Goal: Information Seeking & Learning: Learn about a topic

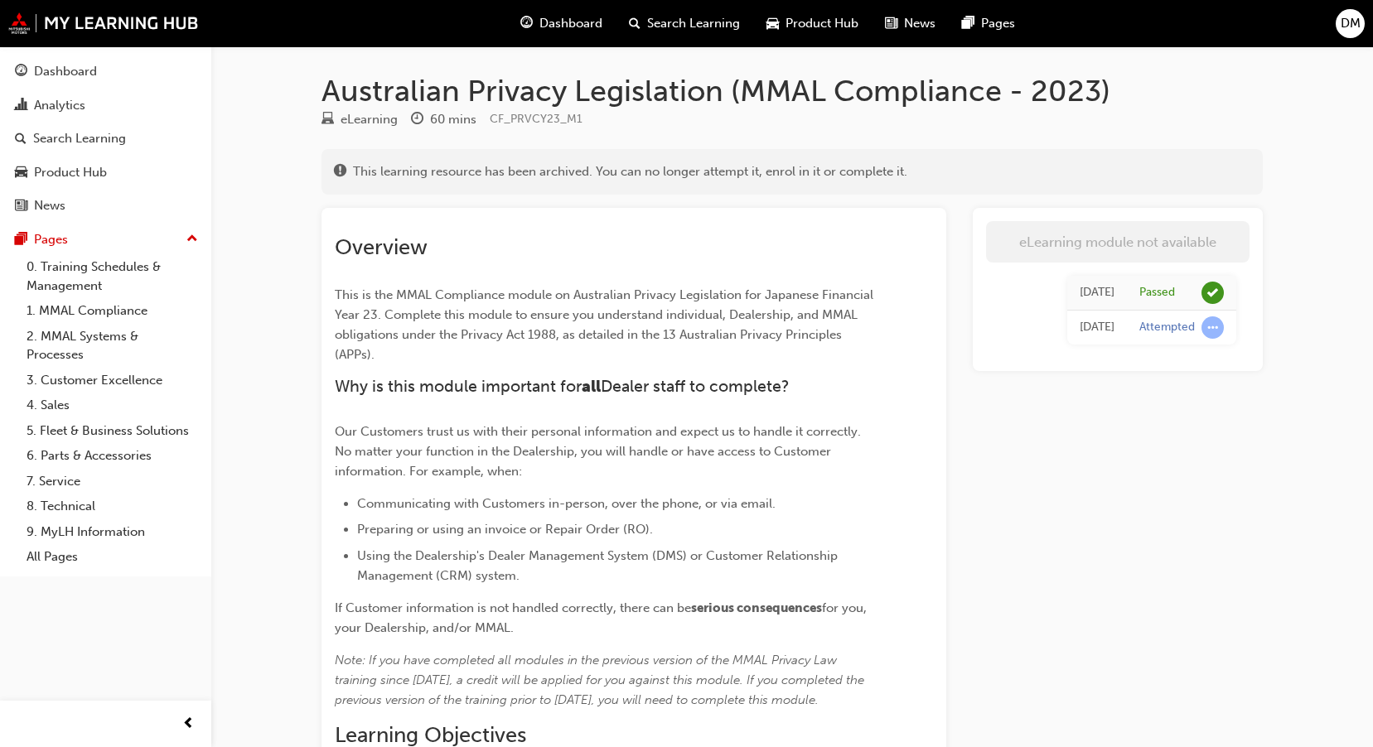
click at [549, 22] on span "Dashboard" at bounding box center [570, 23] width 63 height 19
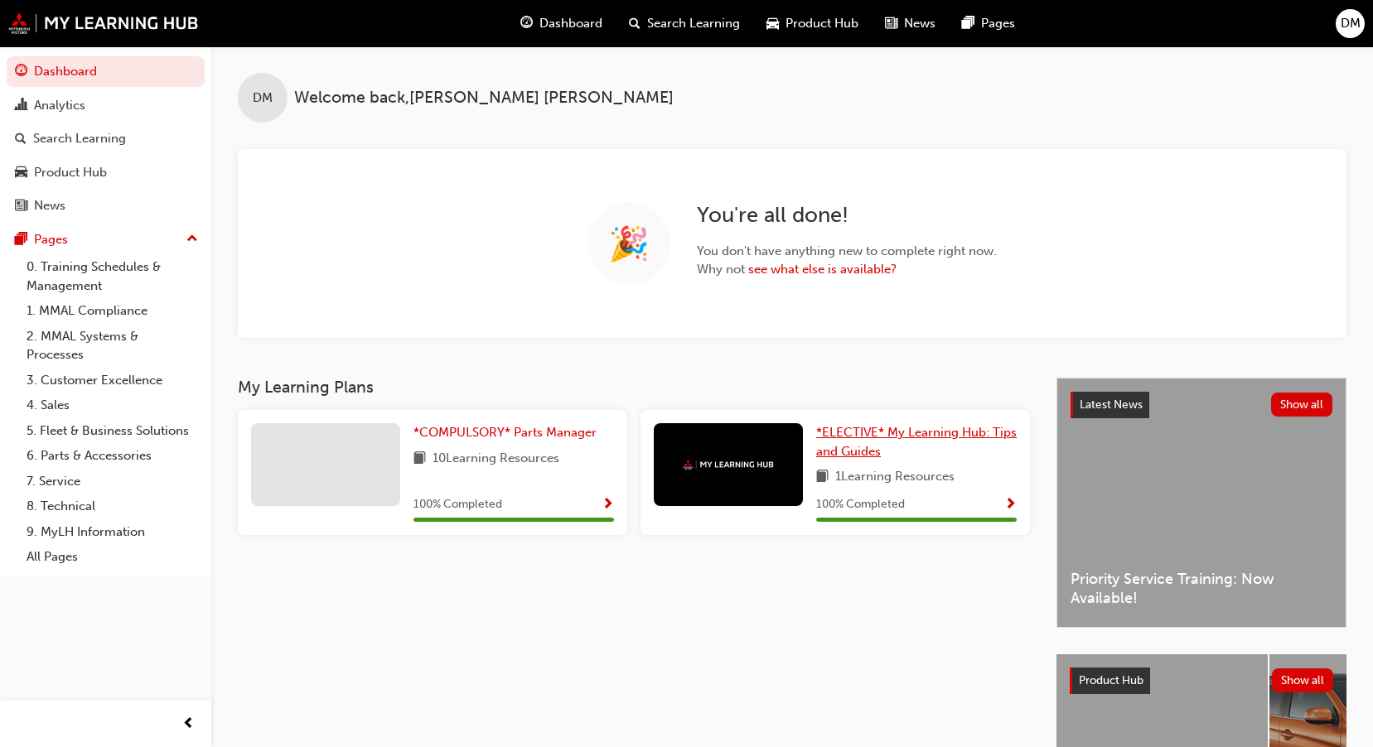
click at [957, 430] on span "*ELECTIVE* My Learning Hub: Tips and Guides" at bounding box center [916, 442] width 201 height 34
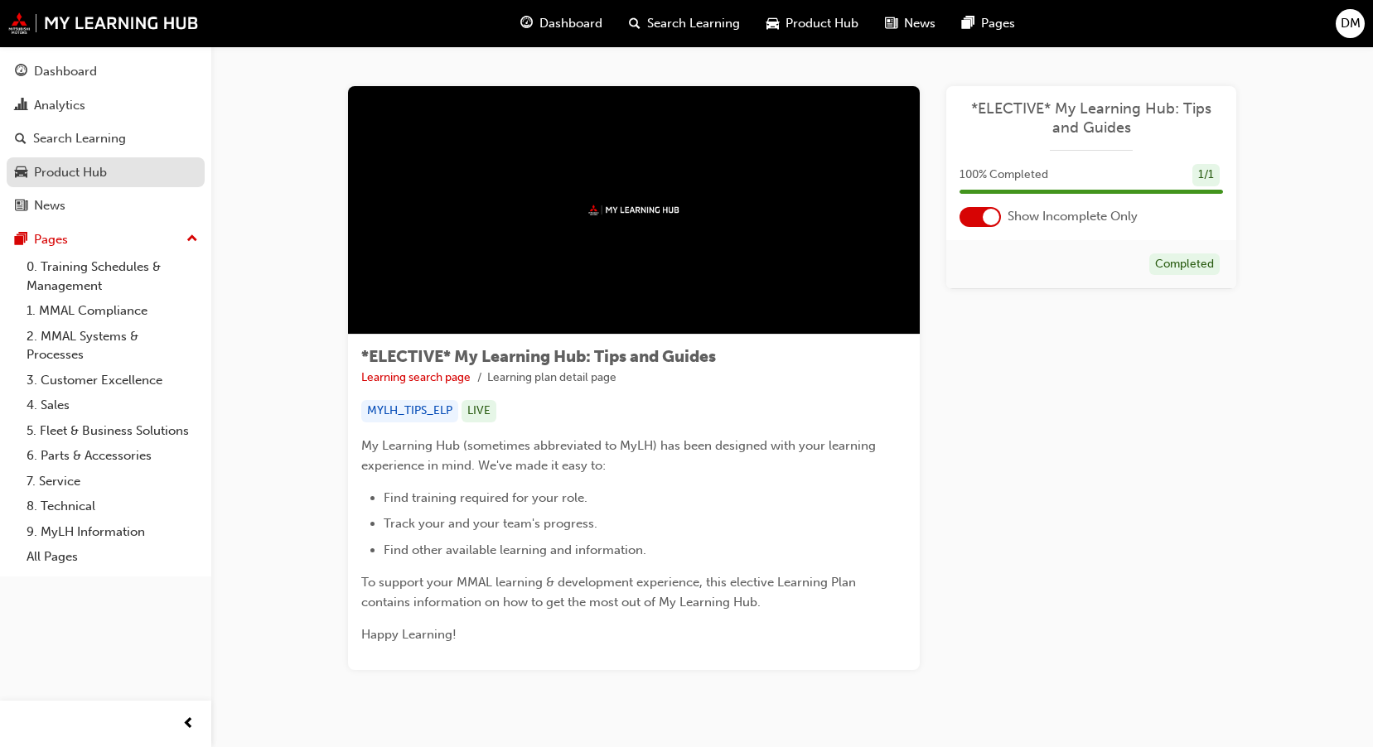
click at [80, 167] on div "Product Hub" at bounding box center [70, 172] width 73 height 19
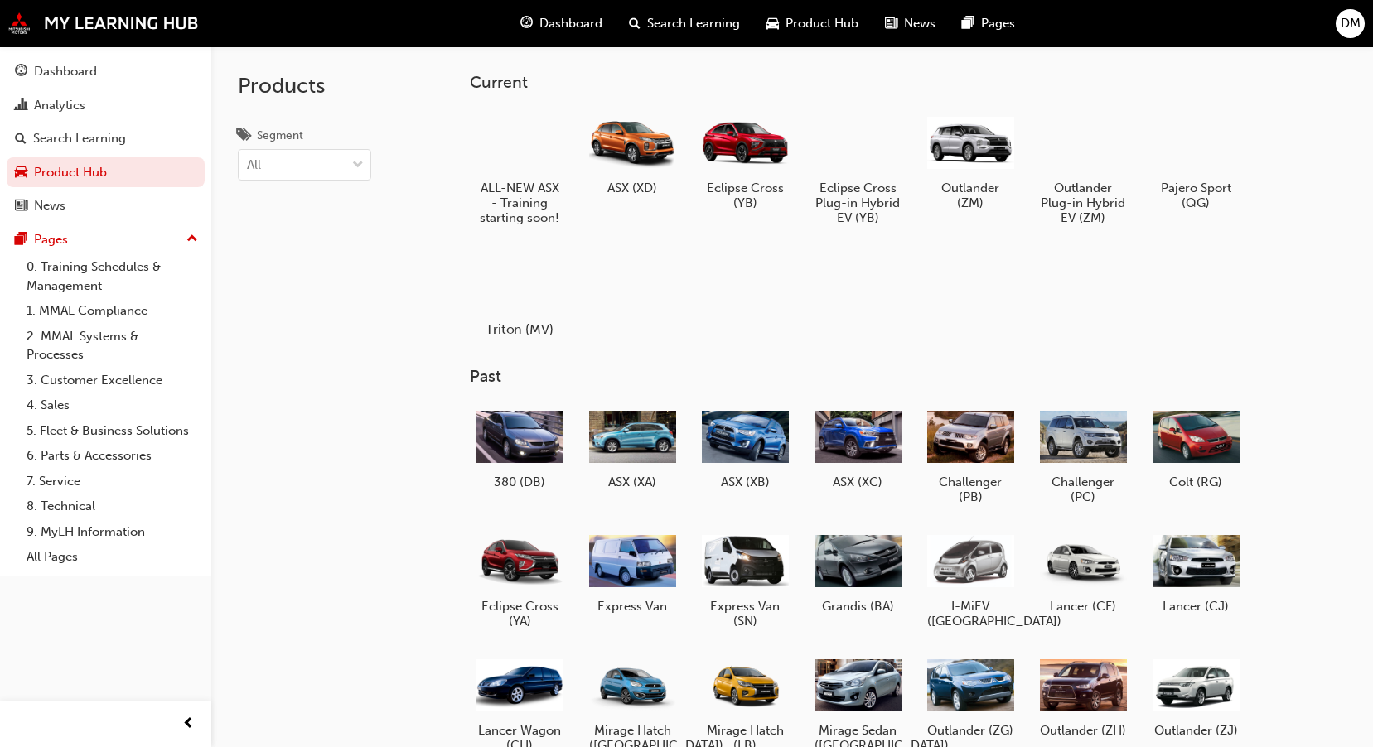
click at [518, 291] on div at bounding box center [520, 282] width 92 height 66
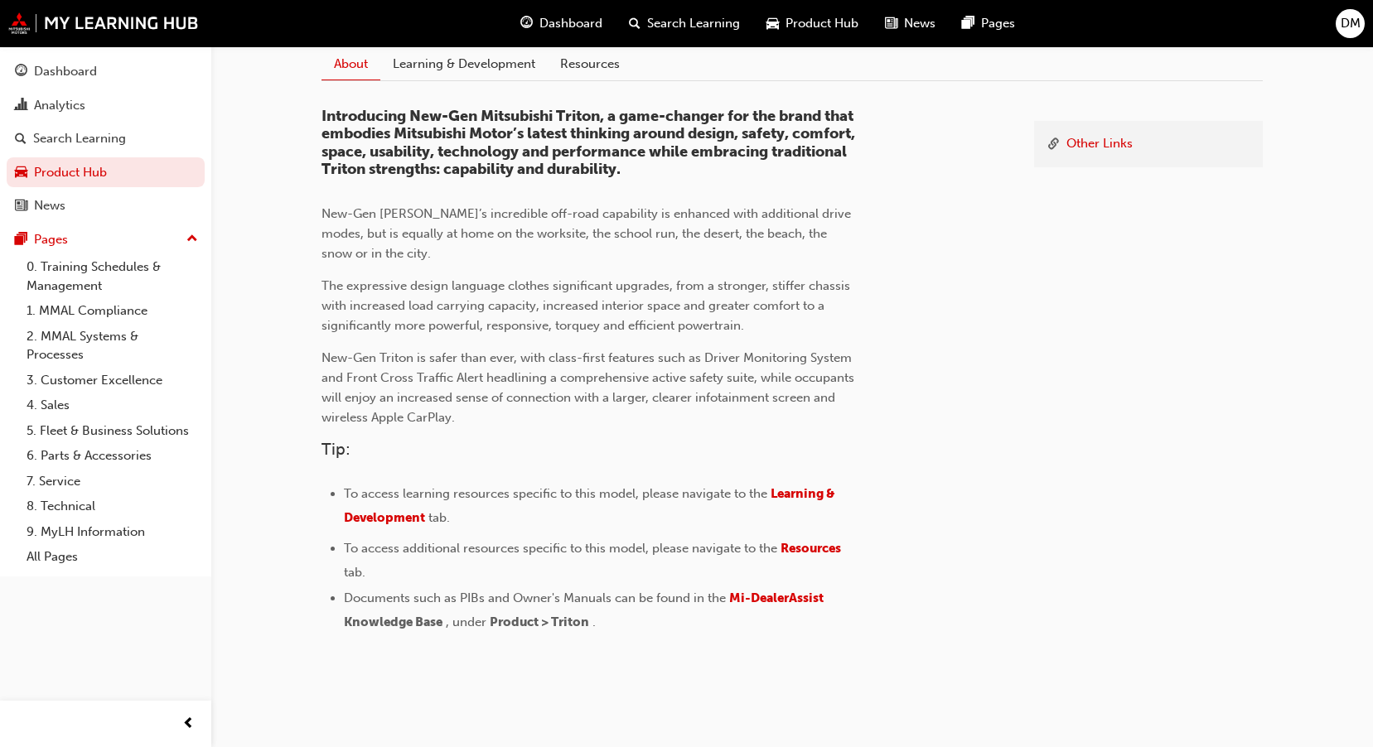
scroll to position [457, 0]
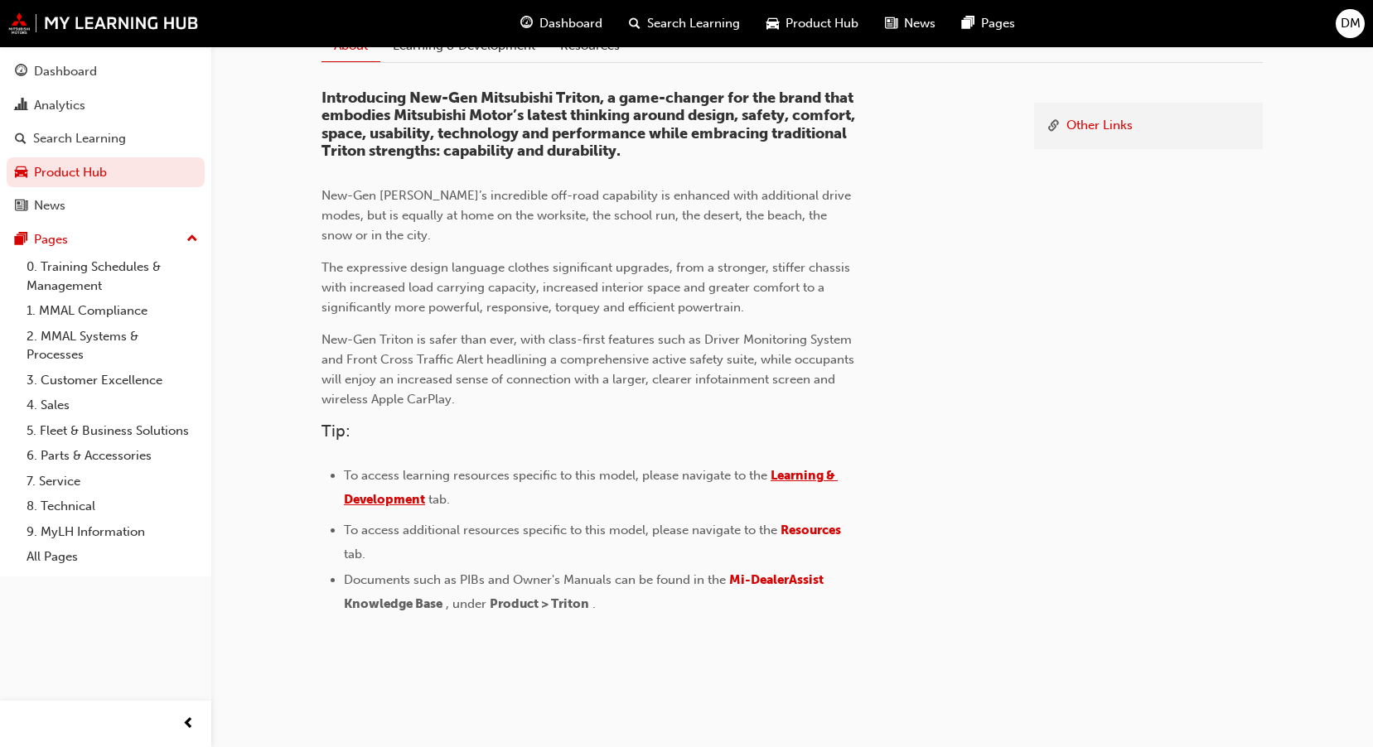
click at [825, 483] on span "Learning & Development" at bounding box center [591, 487] width 494 height 39
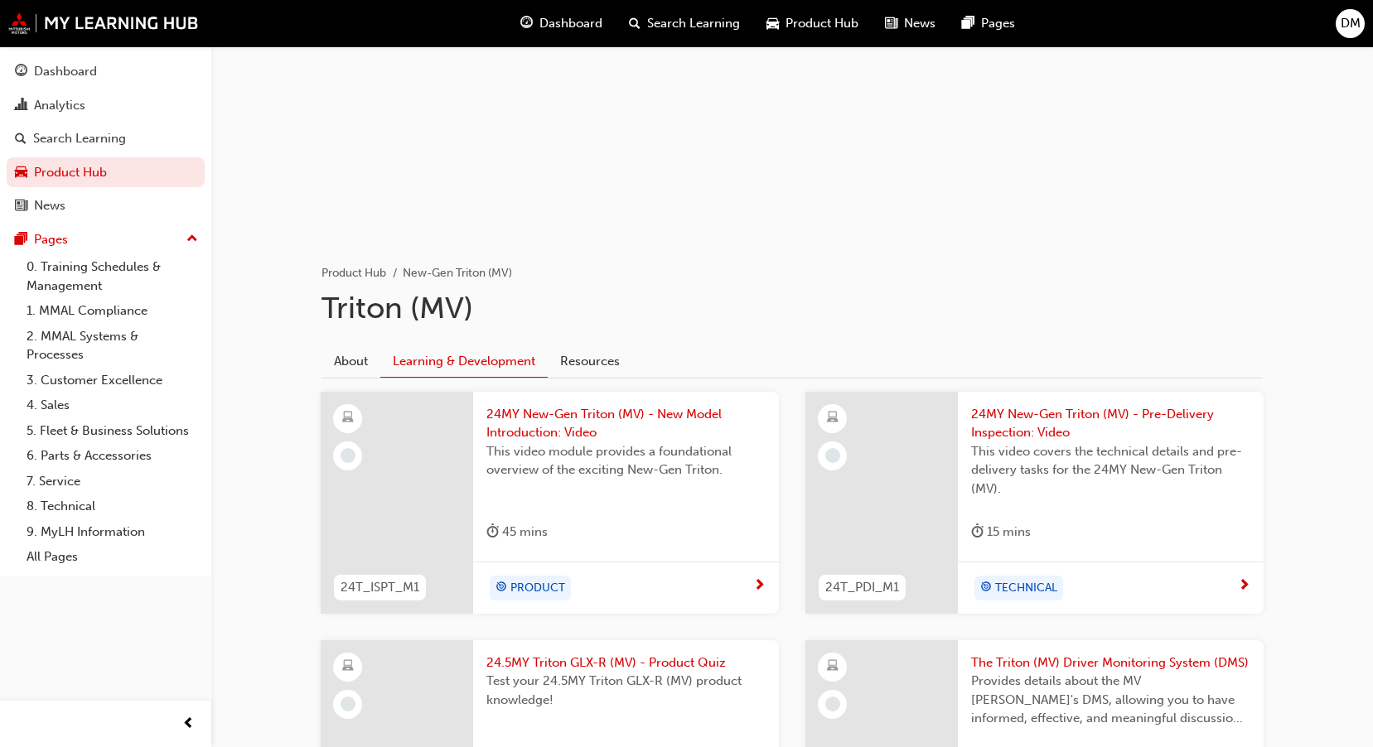
scroll to position [166, 0]
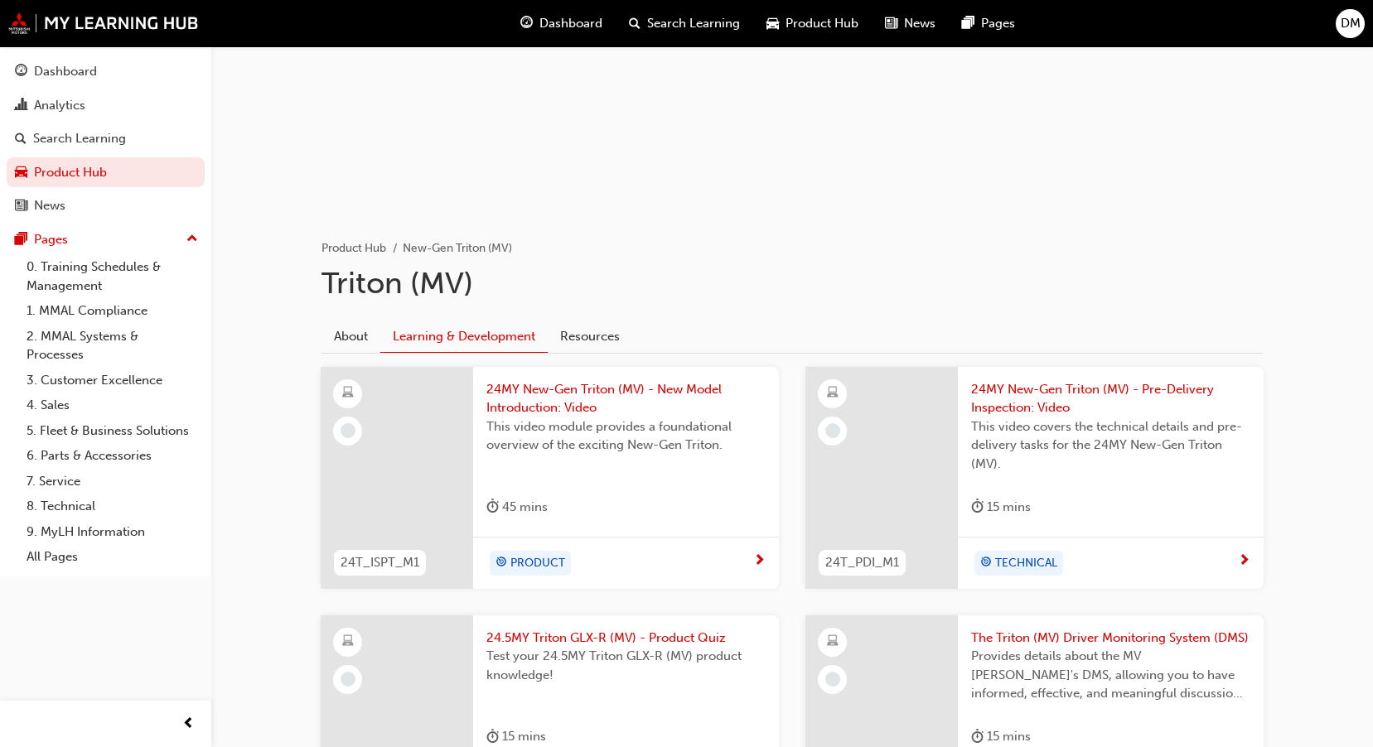
click at [754, 556] on span "next-icon" at bounding box center [759, 561] width 12 height 15
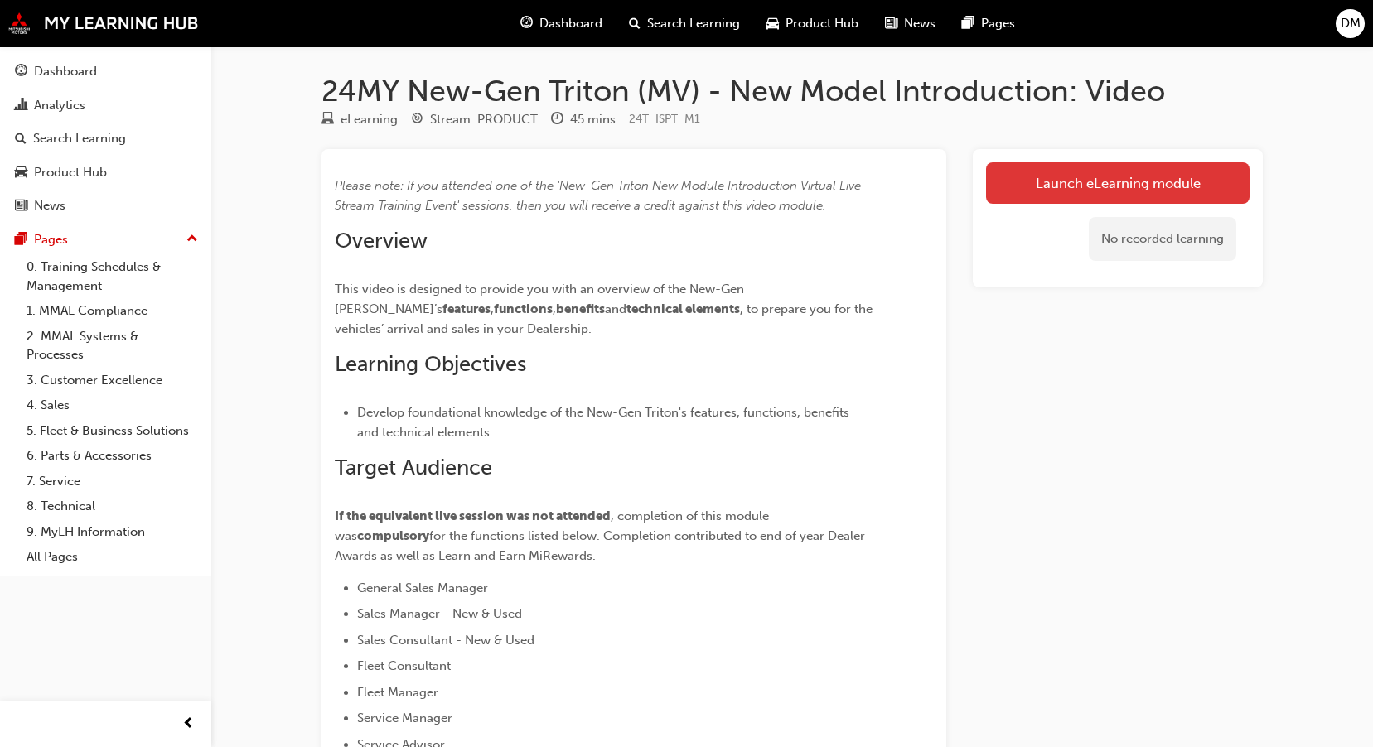
click at [1025, 184] on link "Launch eLearning module" at bounding box center [1118, 182] width 264 height 41
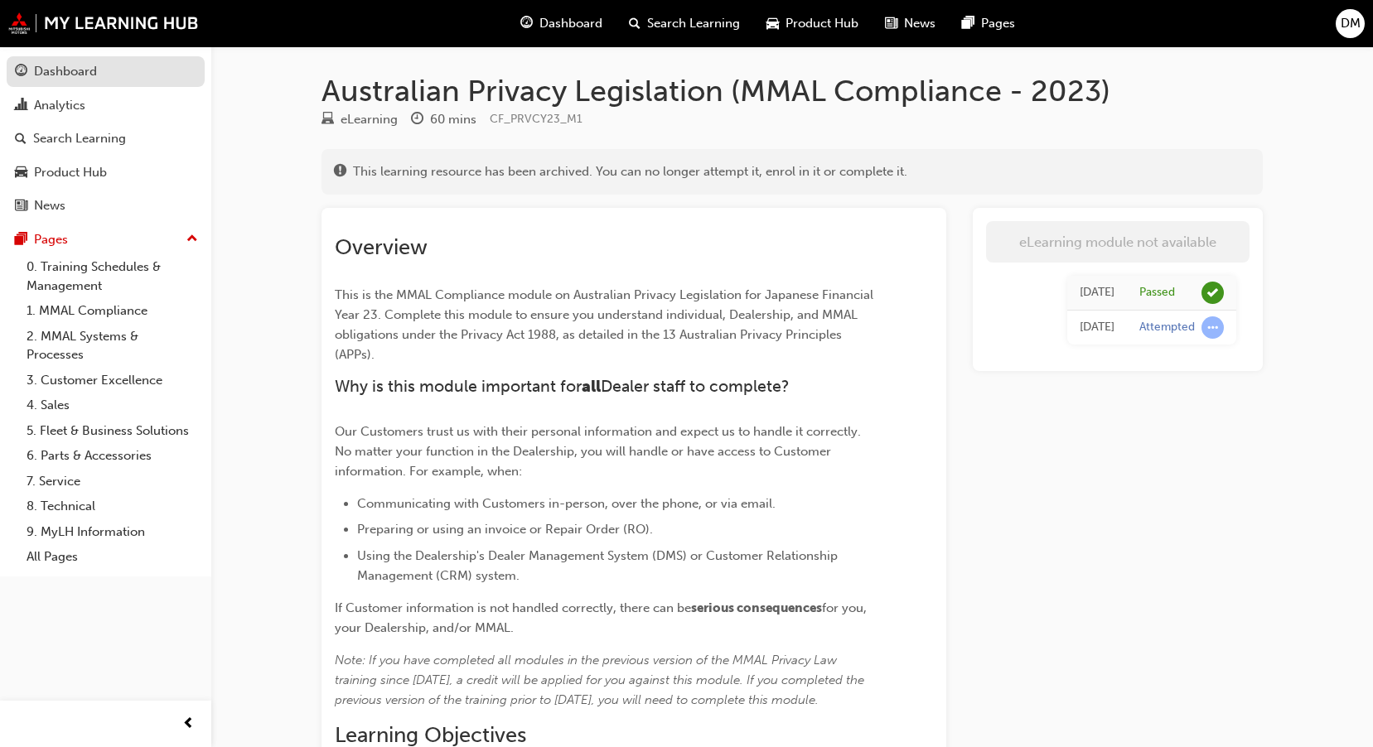
click at [75, 62] on div "Dashboard" at bounding box center [65, 71] width 63 height 19
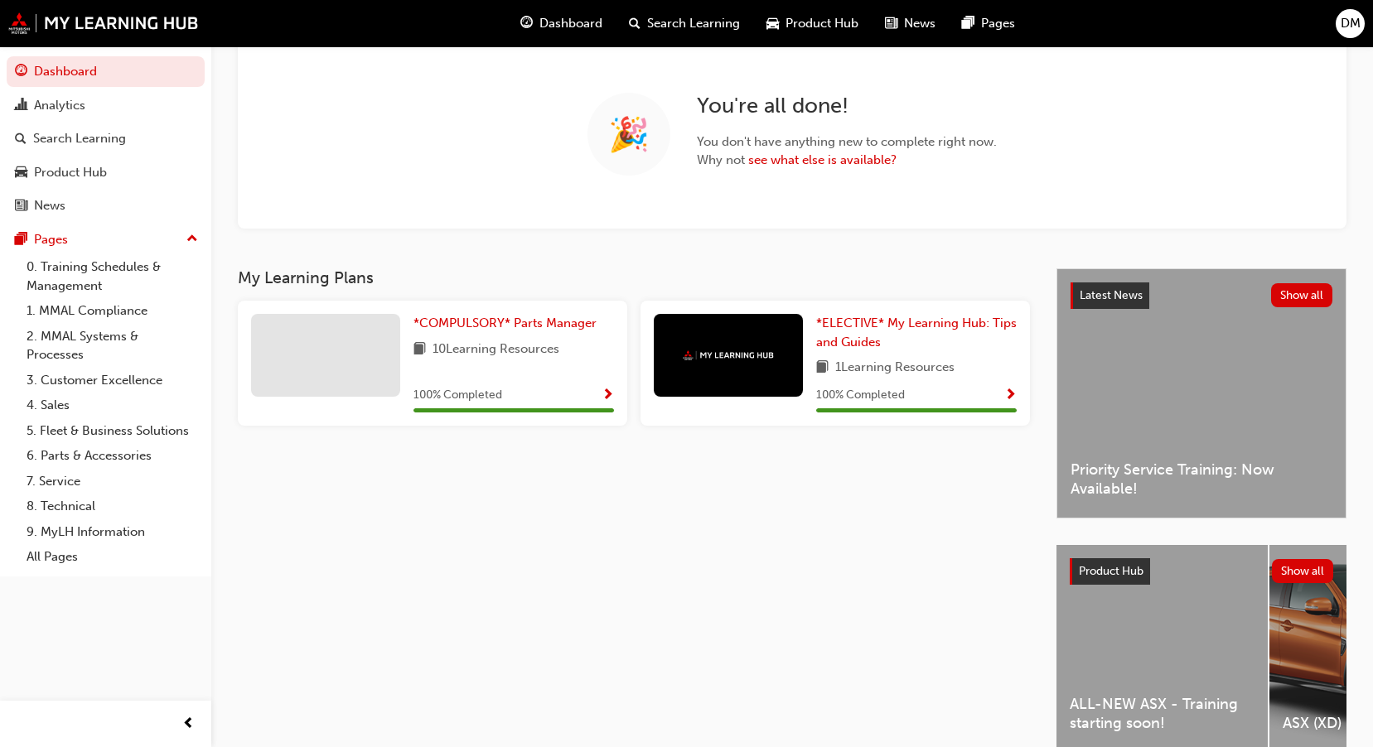
scroll to position [192, 0]
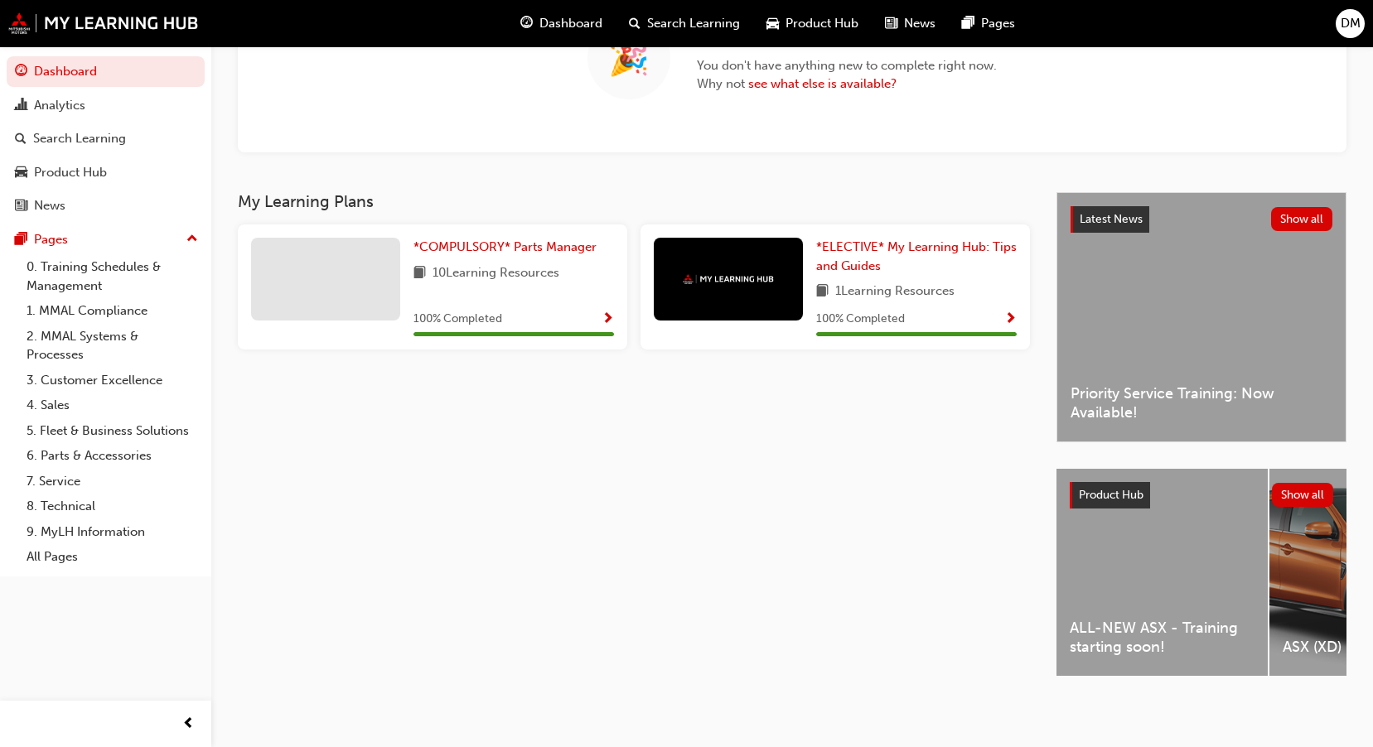
click at [1114, 488] on span "Product Hub" at bounding box center [1111, 495] width 65 height 14
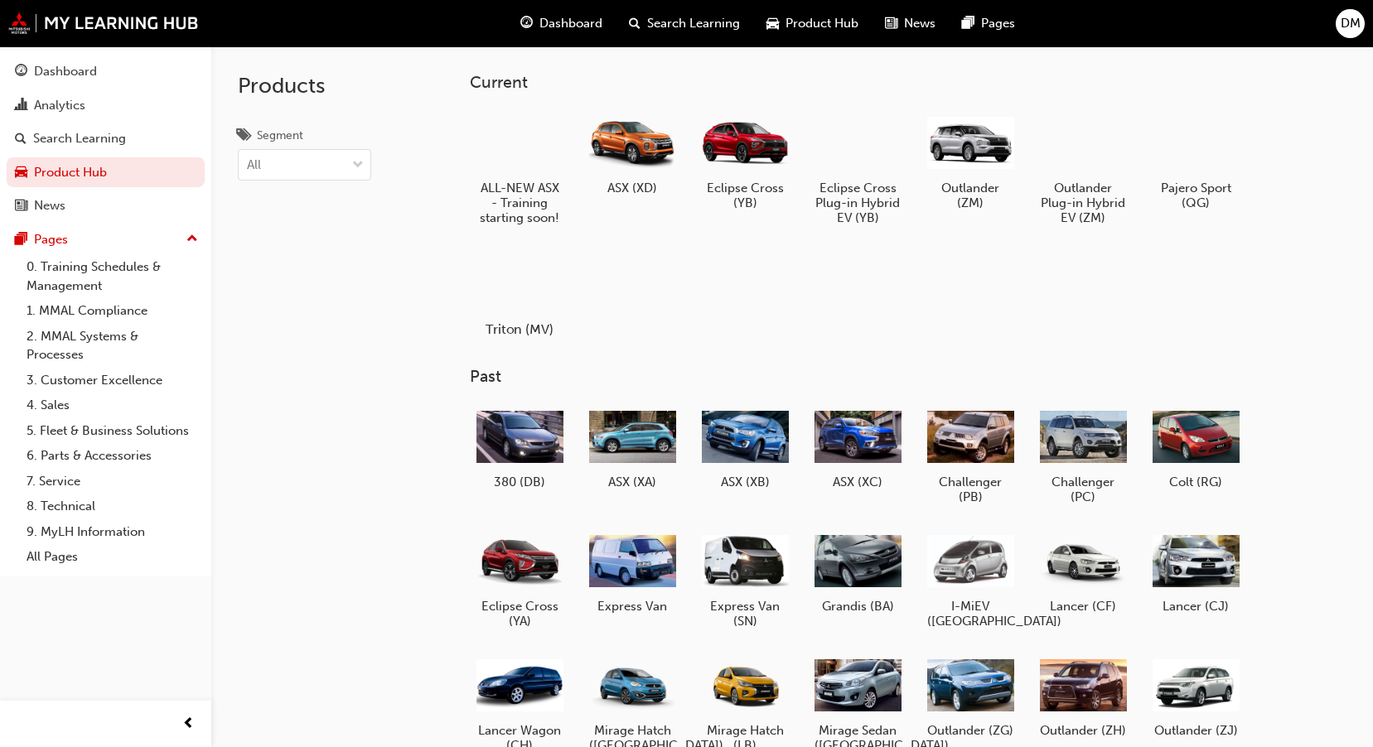
click at [540, 295] on div at bounding box center [520, 282] width 92 height 66
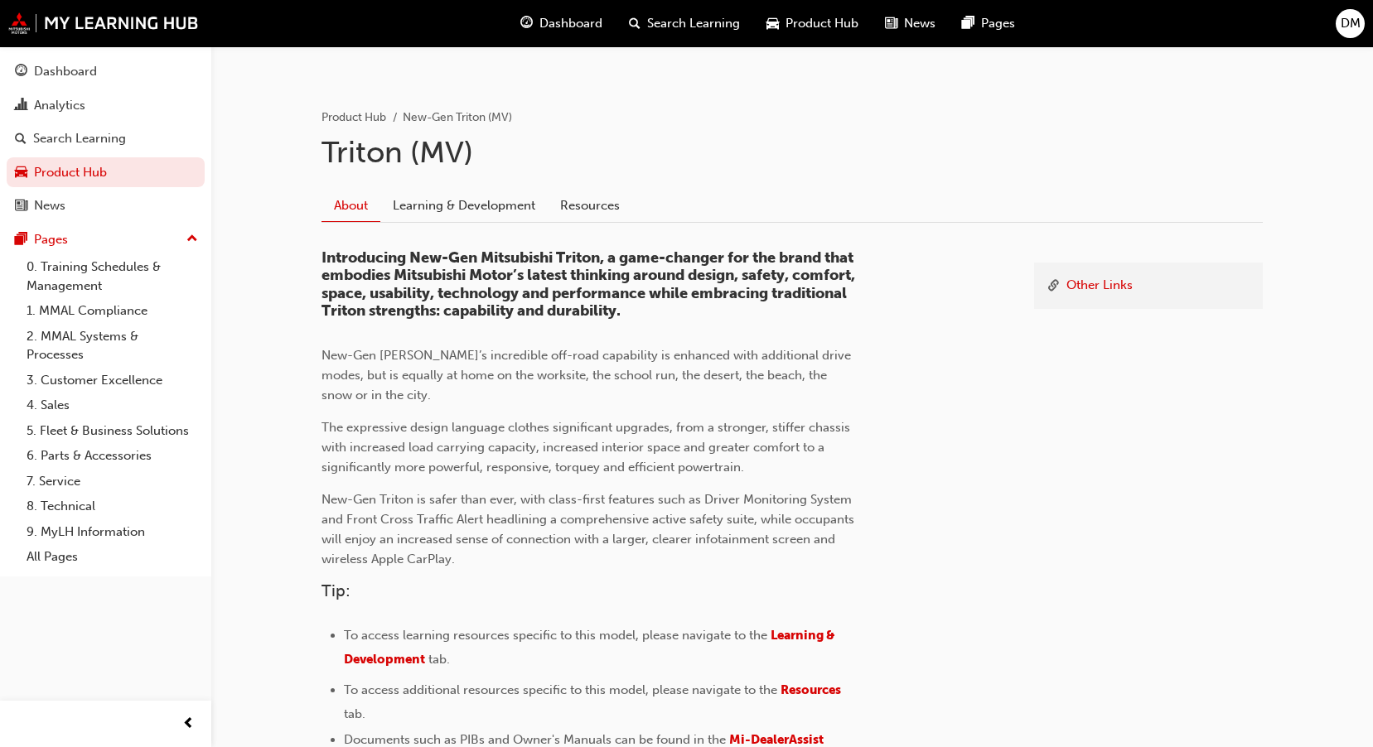
scroll to position [331, 0]
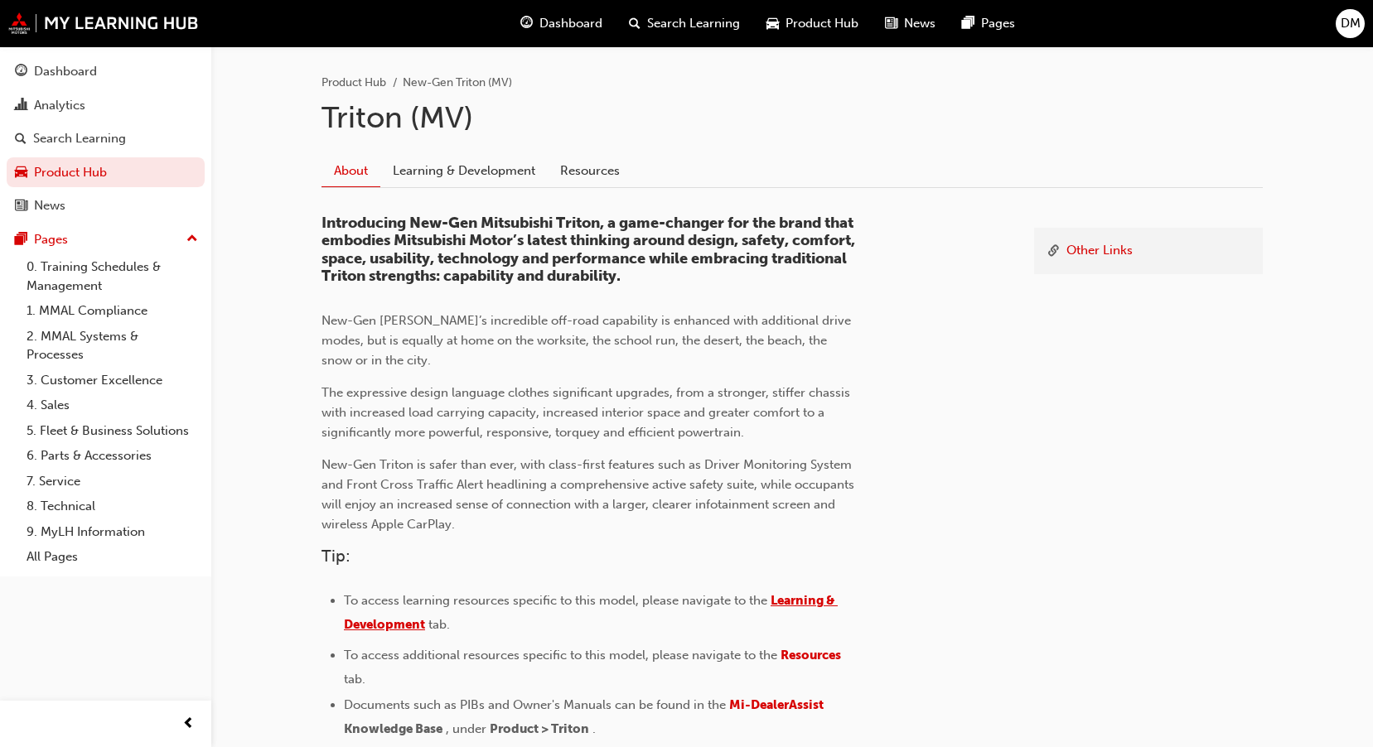
click at [811, 604] on span "Learning & Development" at bounding box center [591, 612] width 494 height 39
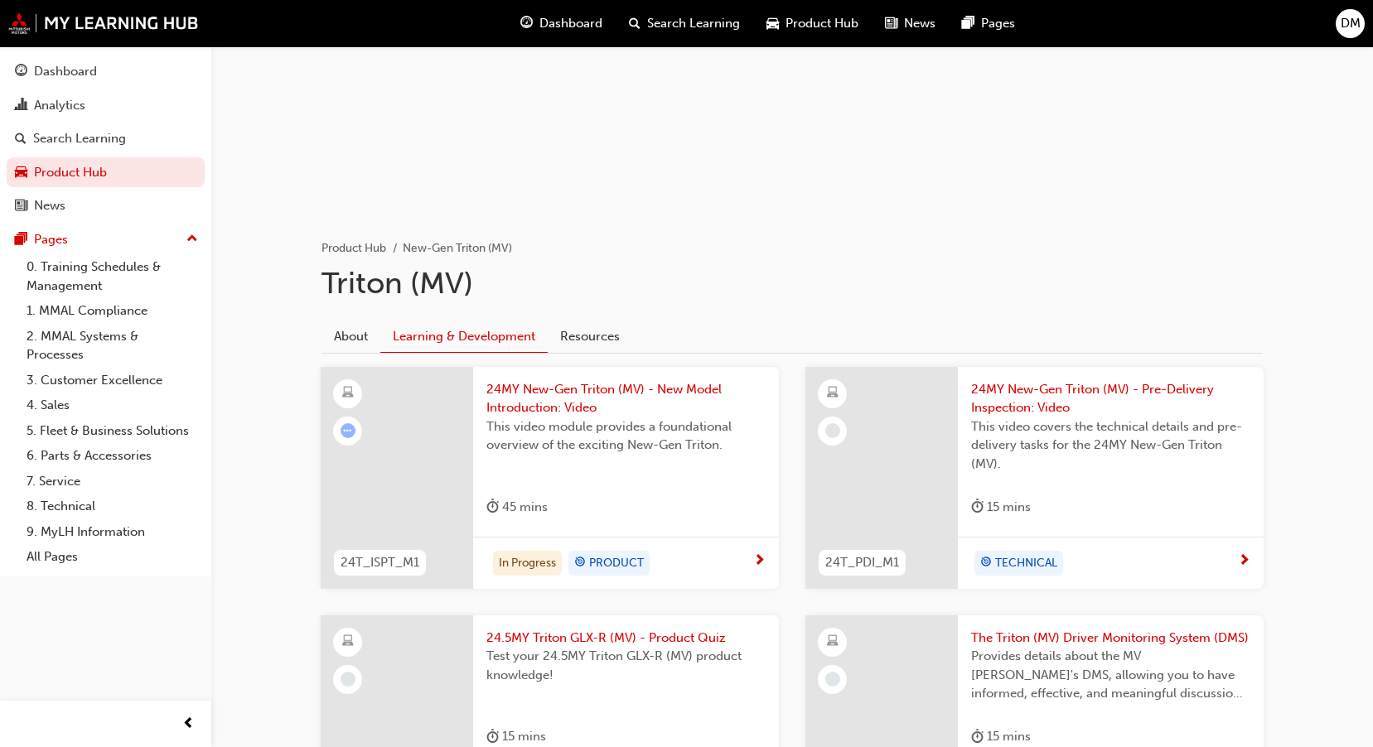
scroll to position [249, 0]
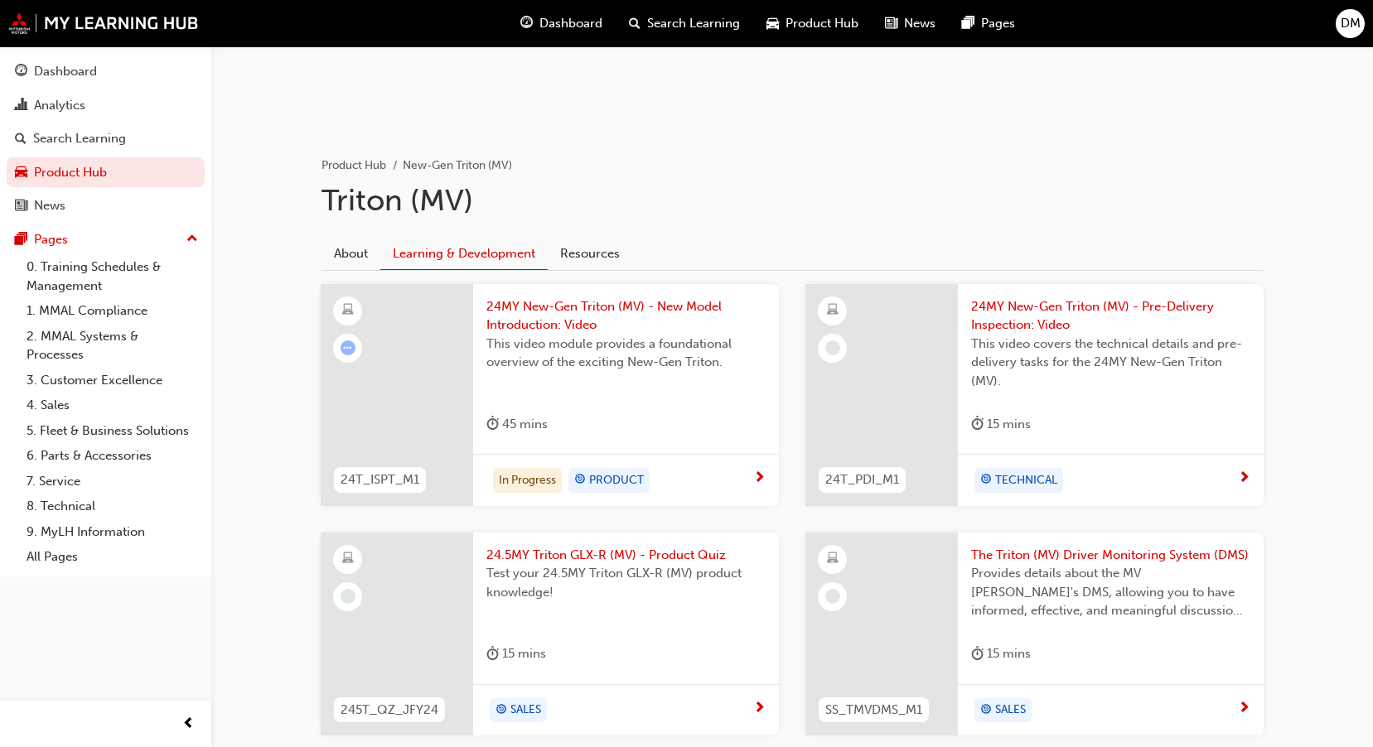
click at [751, 478] on div "In Progress PRODUCT" at bounding box center [619, 480] width 267 height 25
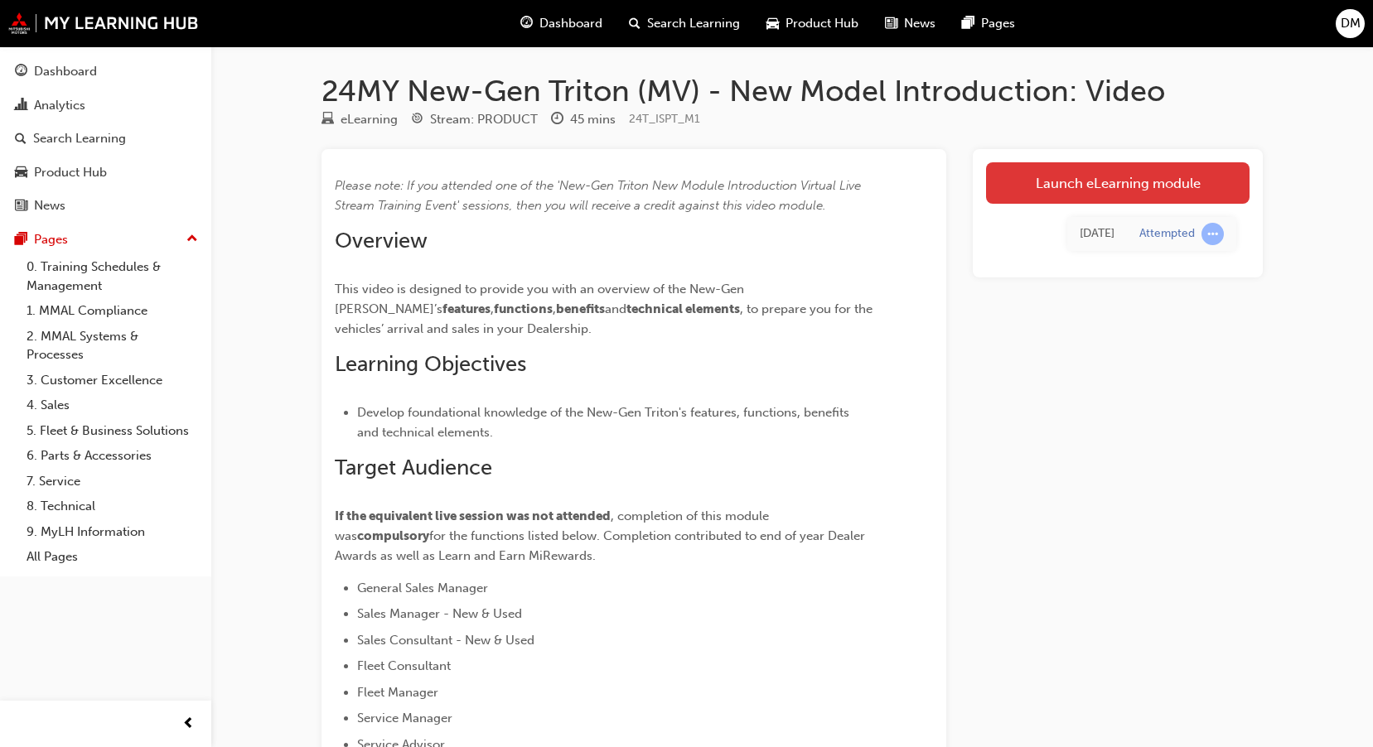
click at [1056, 178] on link "Launch eLearning module" at bounding box center [1118, 182] width 264 height 41
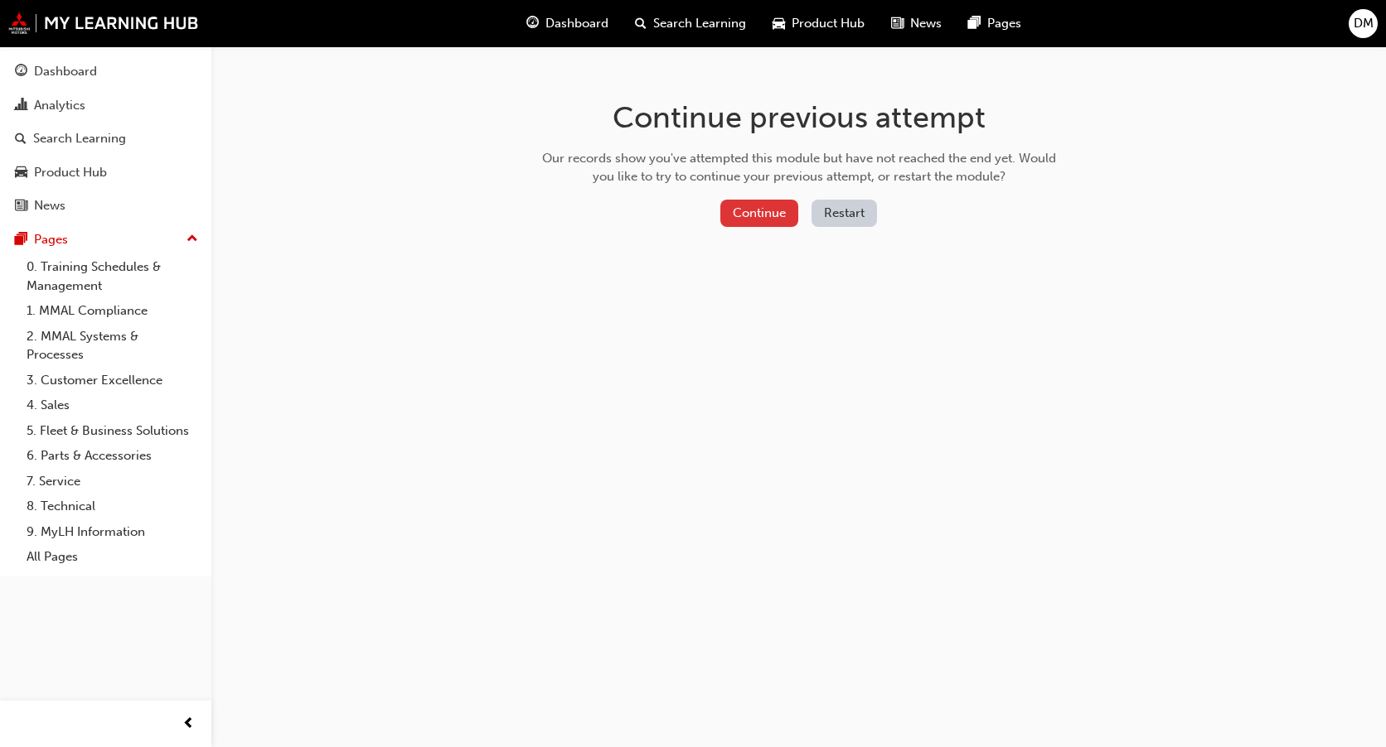
click at [771, 212] on button "Continue" at bounding box center [759, 213] width 78 height 27
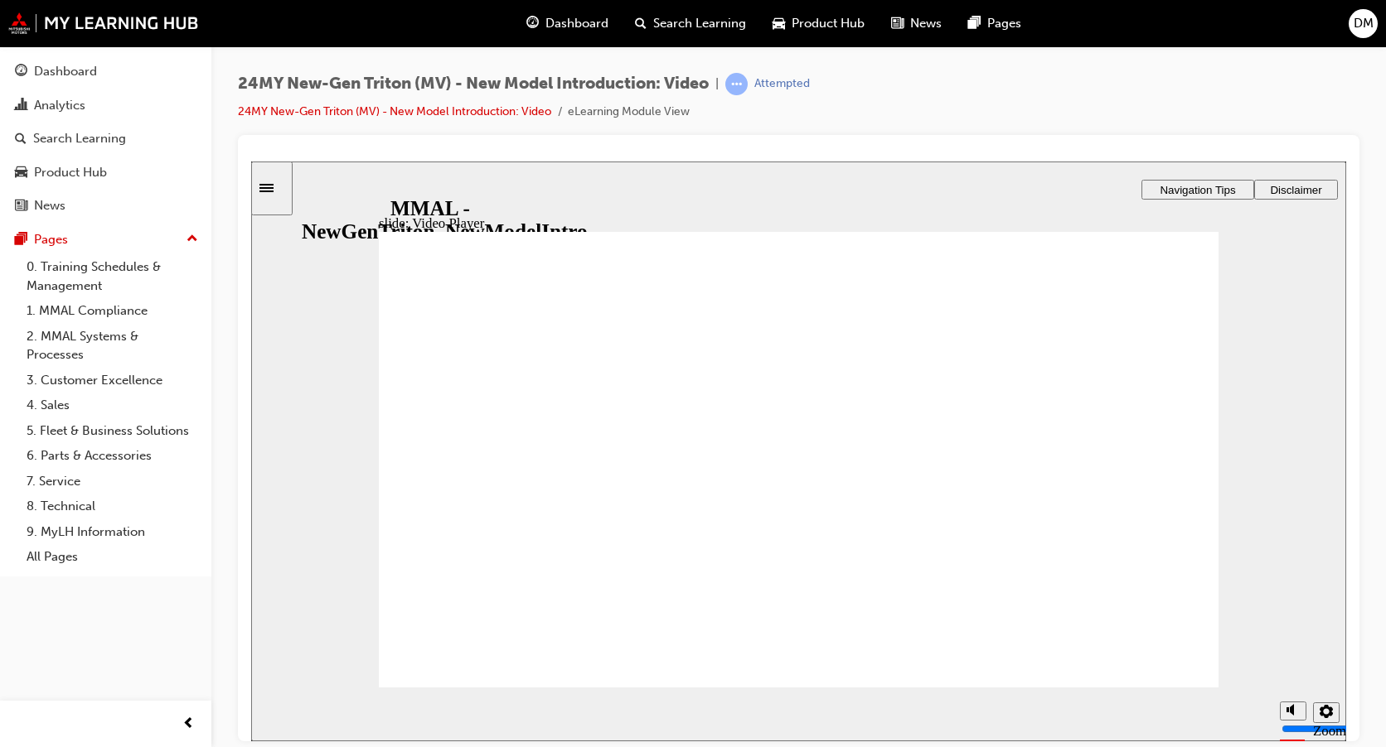
drag, startPoint x: 1137, startPoint y: 670, endPoint x: 1031, endPoint y: 585, distance: 135.6
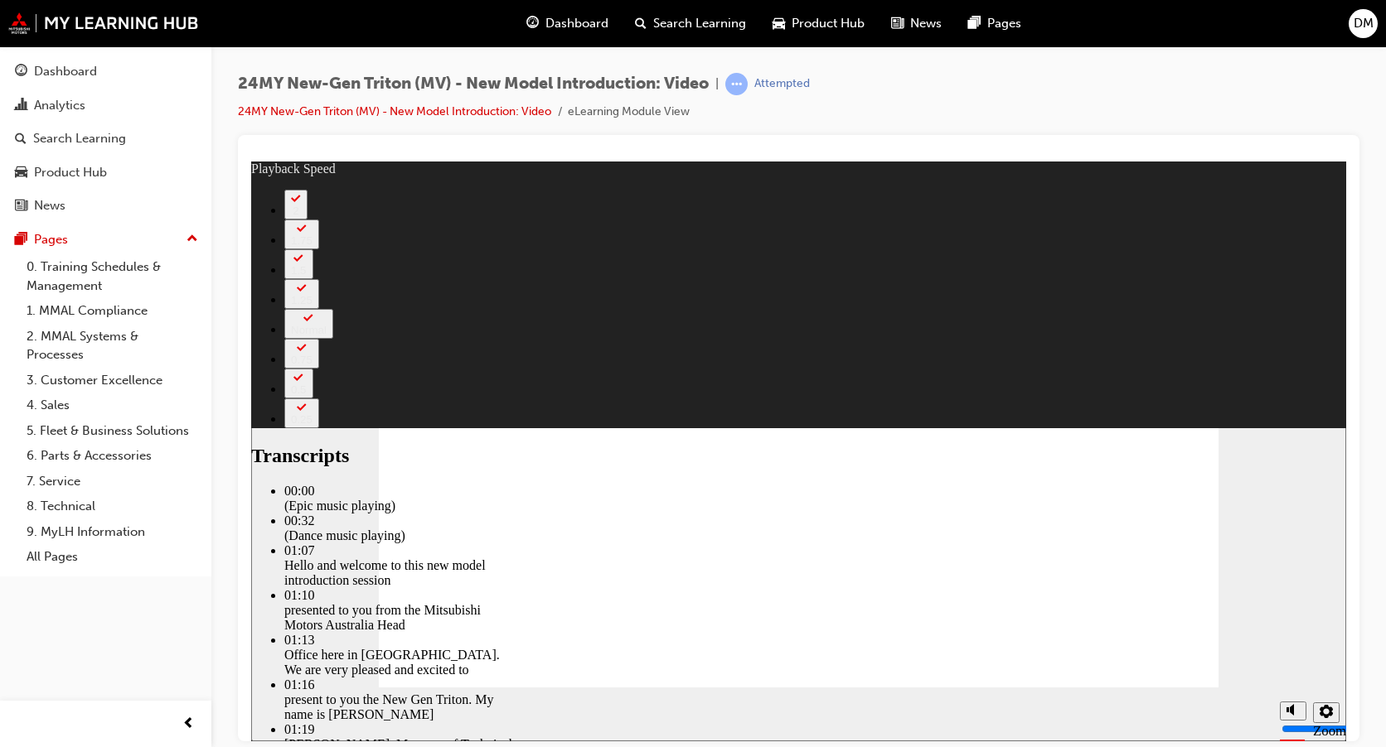
type input "20"
